Goal: Download file/media

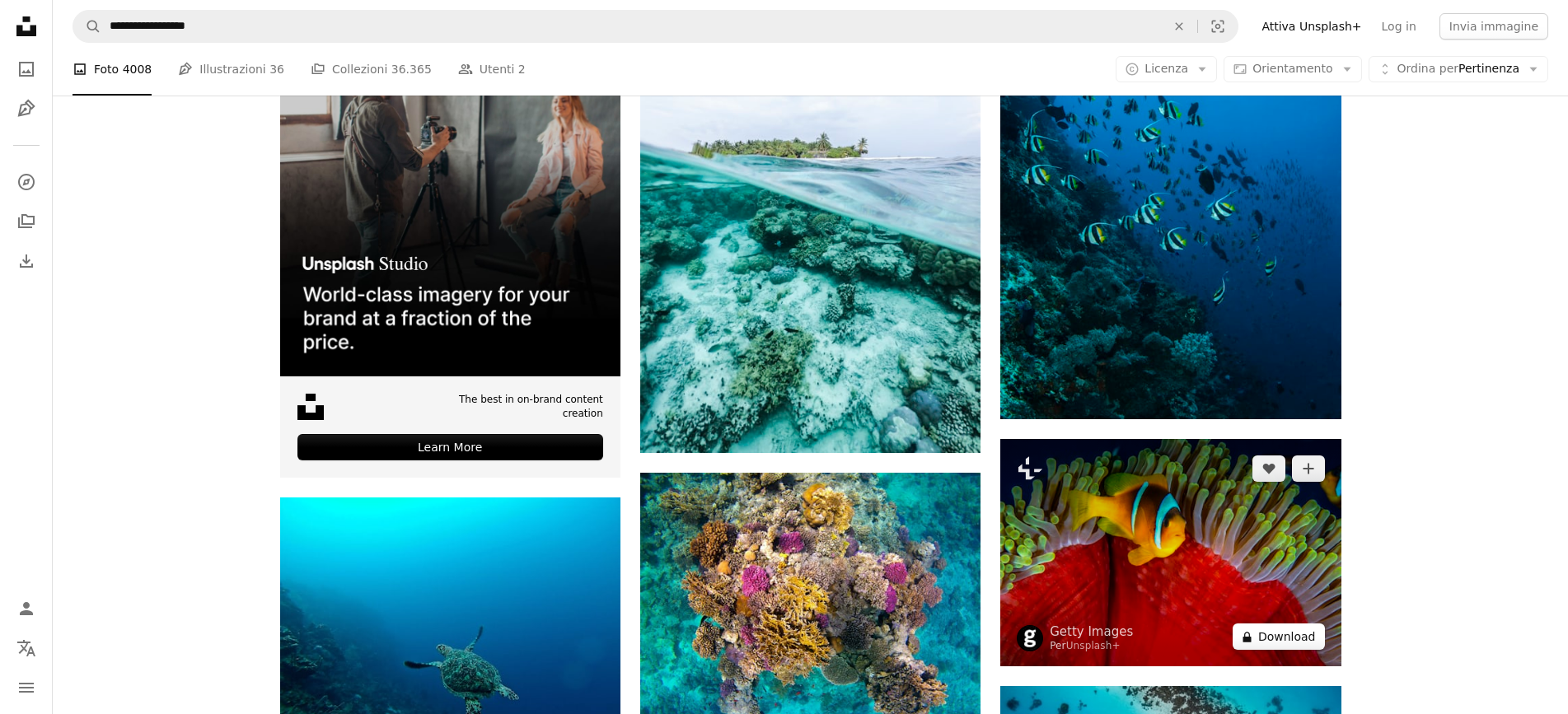
click at [1283, 632] on button "A lock Download" at bounding box center [1279, 636] width 92 height 26
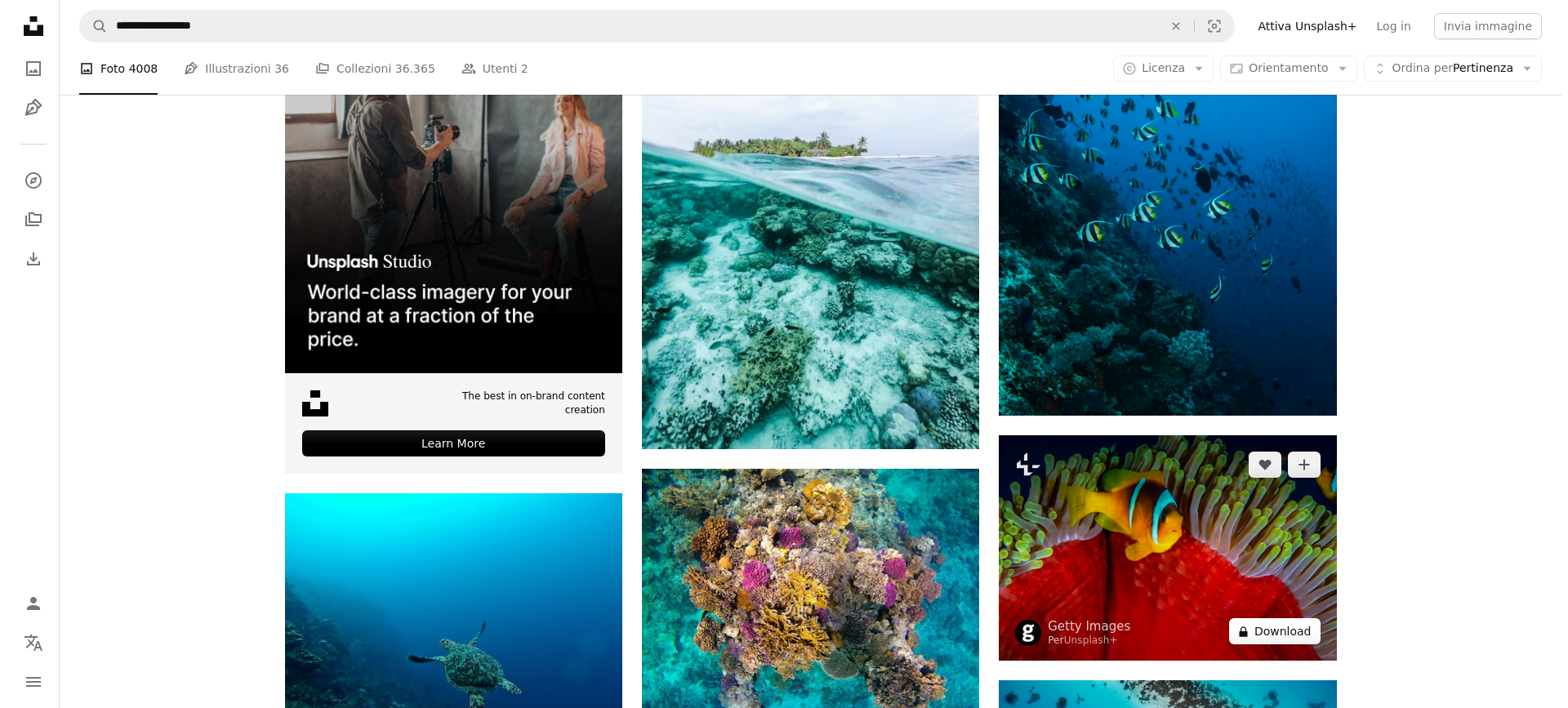
scroll to position [3948, 0]
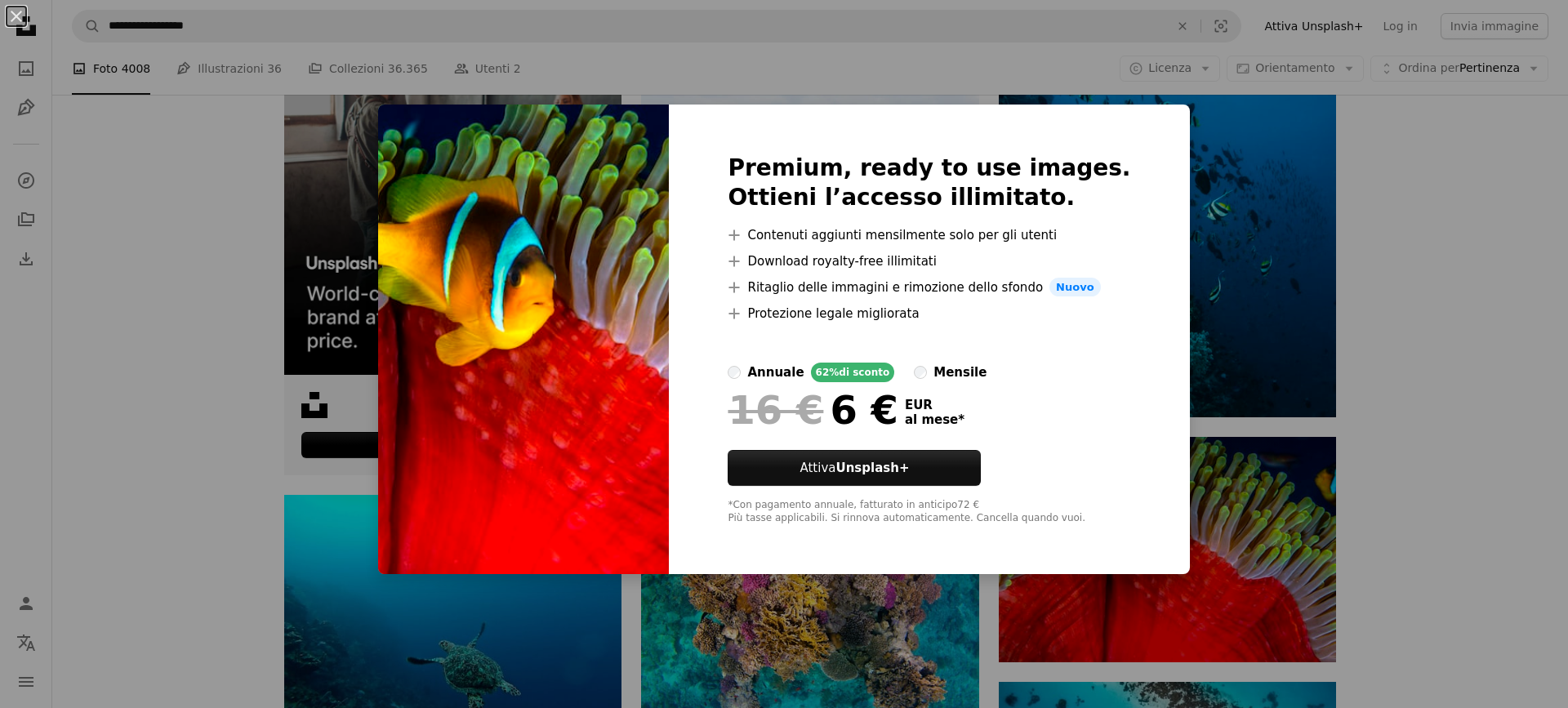
click at [1386, 408] on div "An X shape Premium, ready to use images. Ottieni l’accesso illimitato. A plus s…" at bounding box center [784, 354] width 1568 height 708
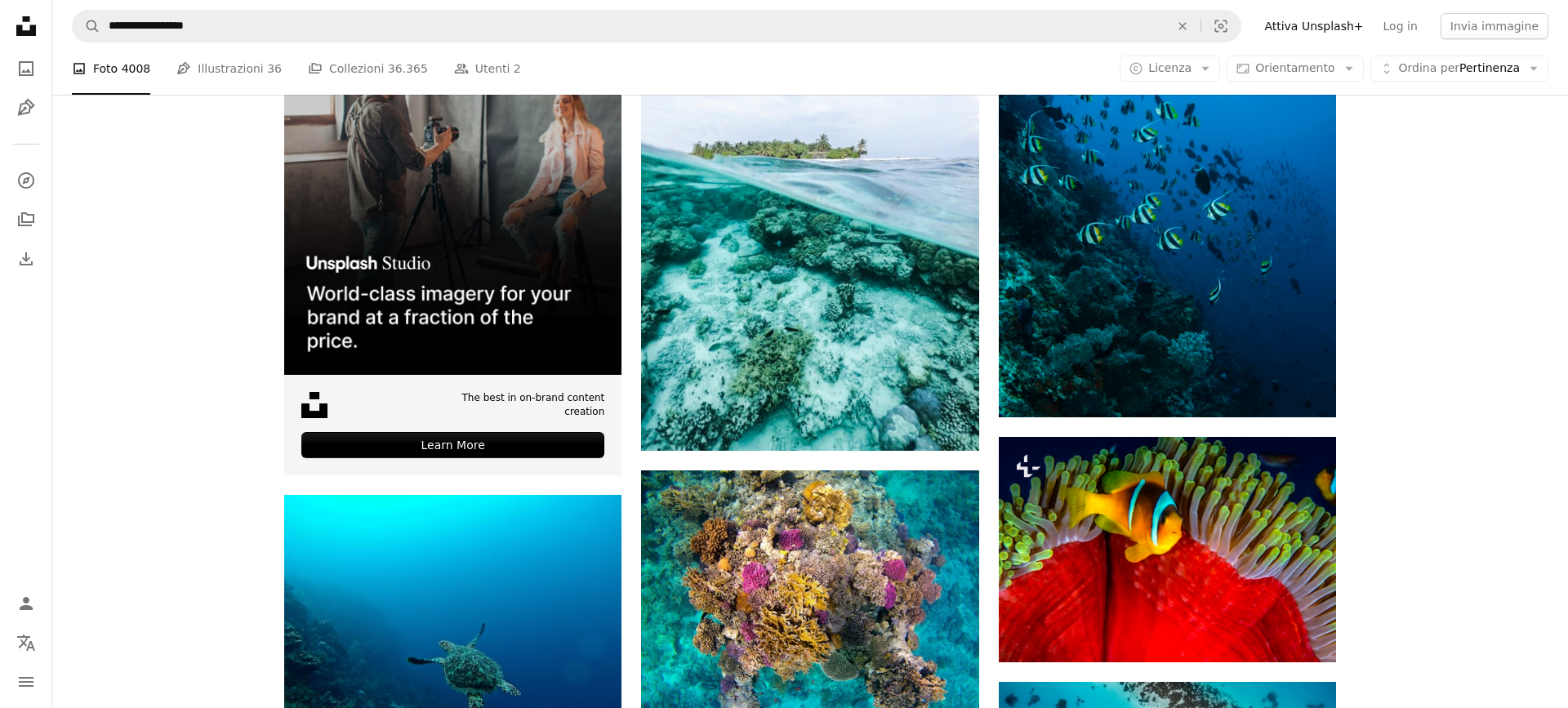
scroll to position [4356, 0]
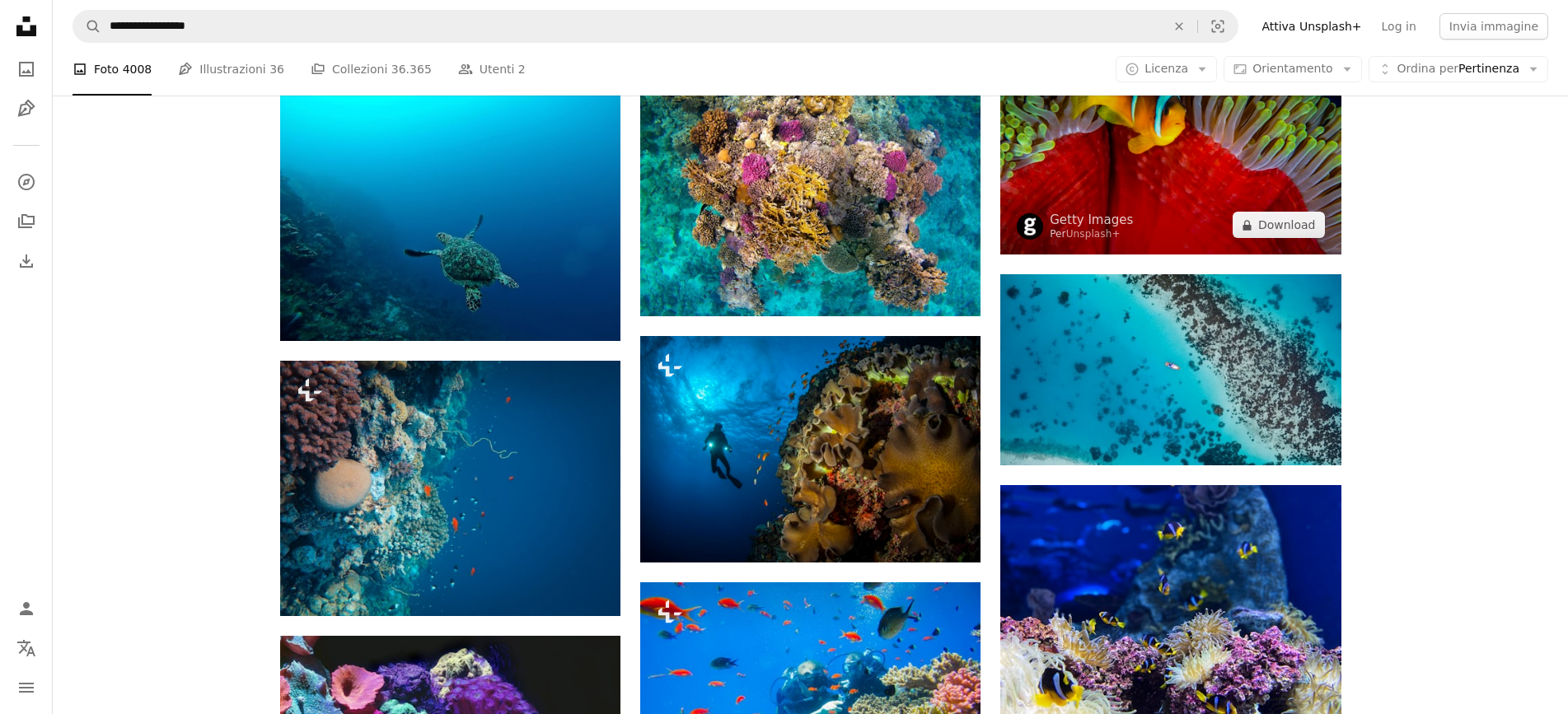
click at [1090, 189] on img at bounding box center [1170, 141] width 341 height 228
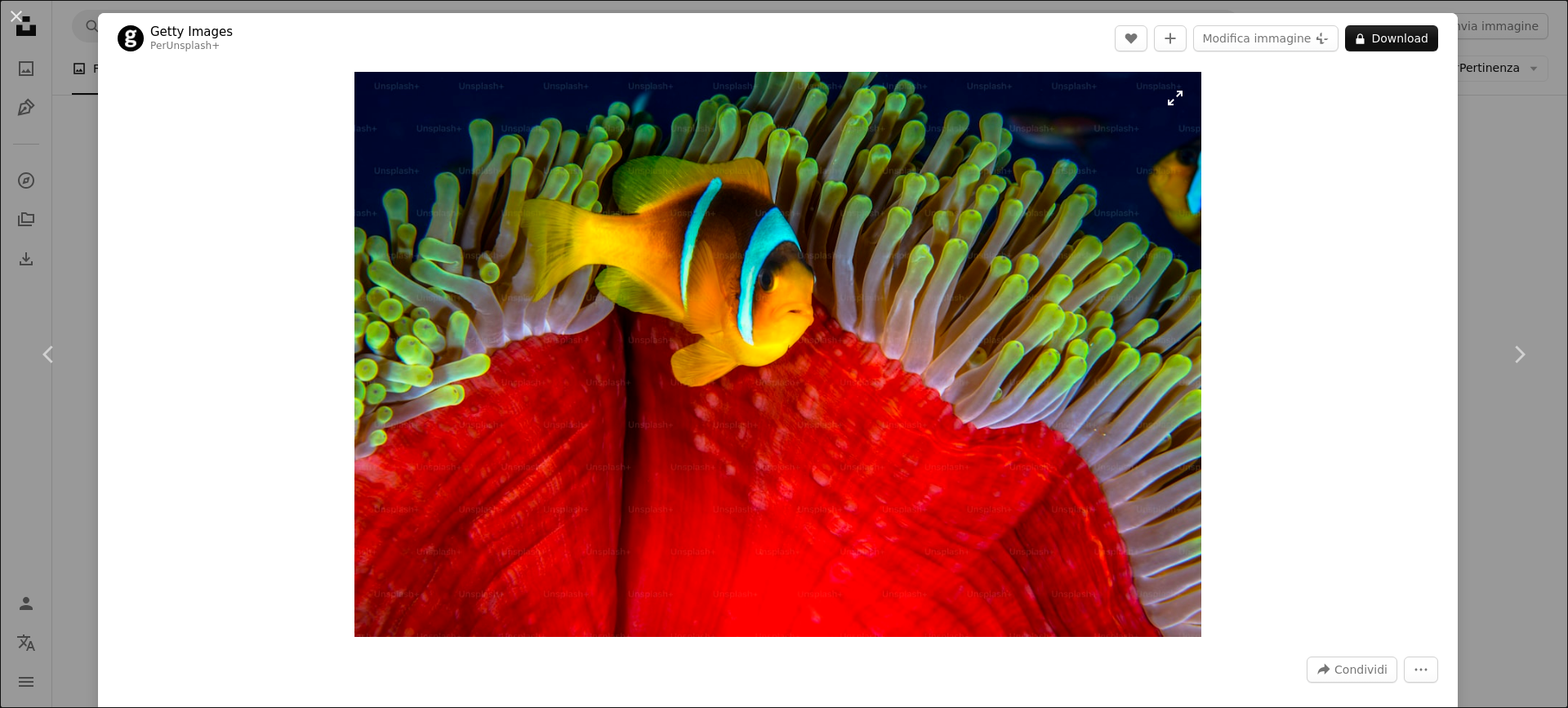
click at [1175, 96] on img "Ingrandisci questa immagine" at bounding box center [778, 354] width 847 height 565
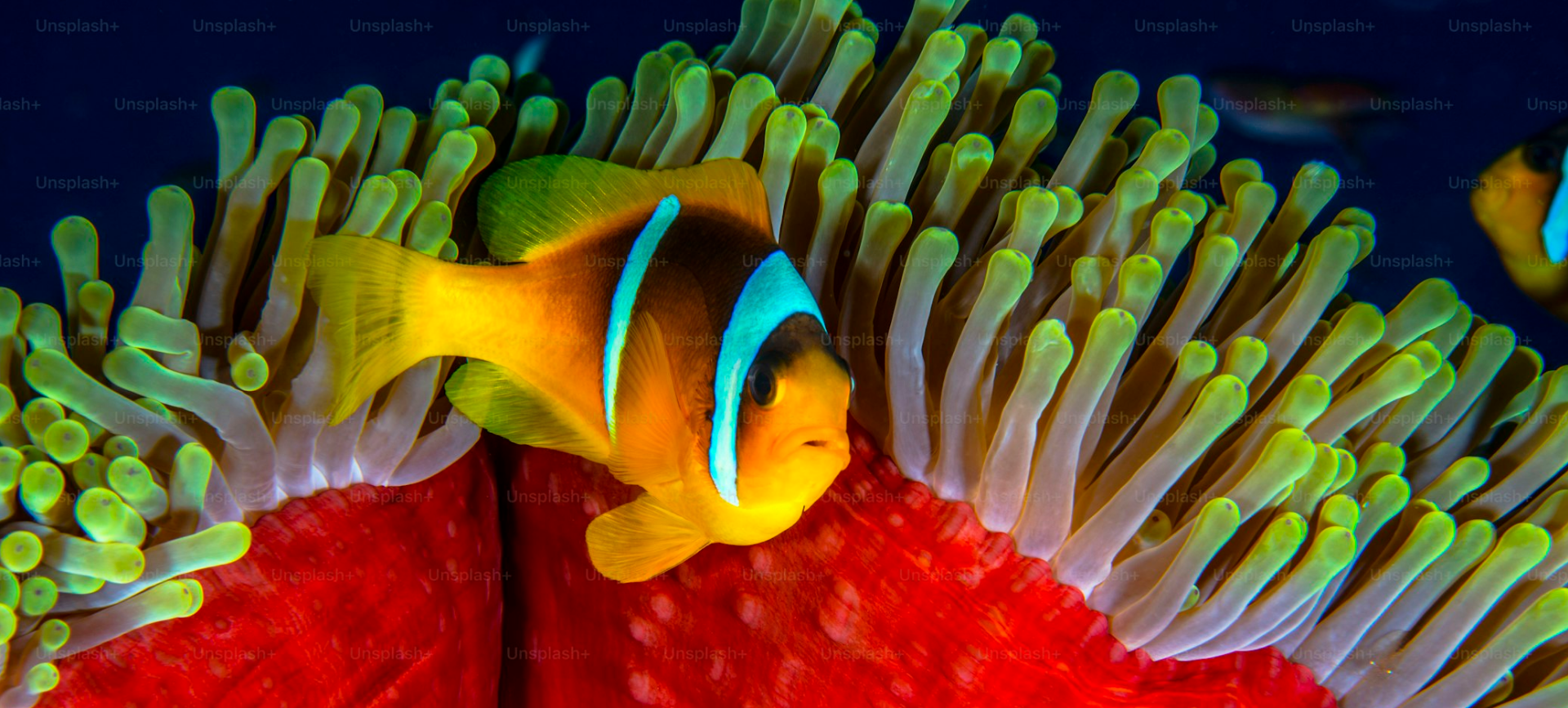
scroll to position [165, 0]
